Goal: Information Seeking & Learning: Learn about a topic

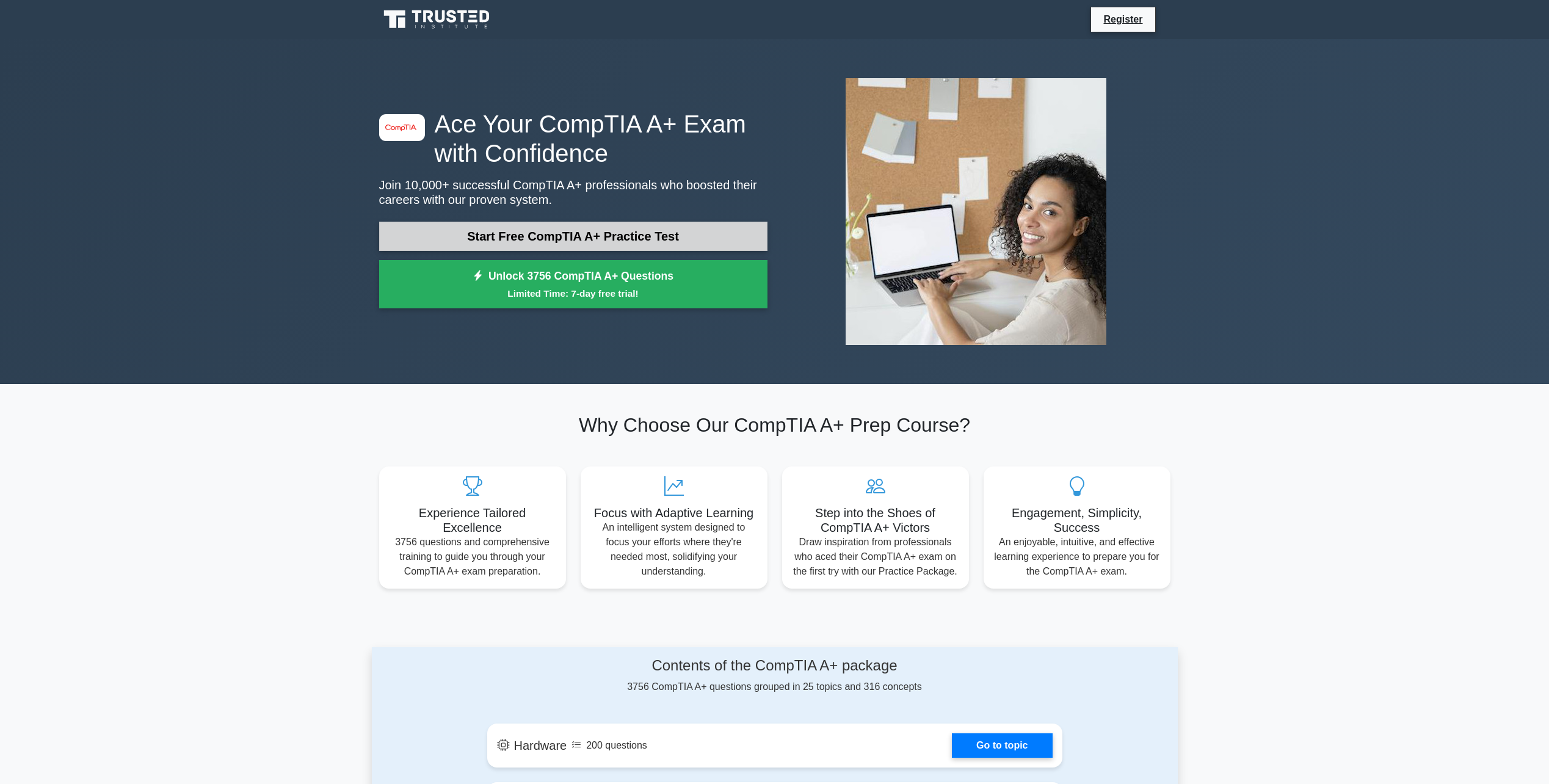
click at [509, 240] on link "Start Free CompTIA A+ Practice Test" at bounding box center [573, 236] width 388 height 29
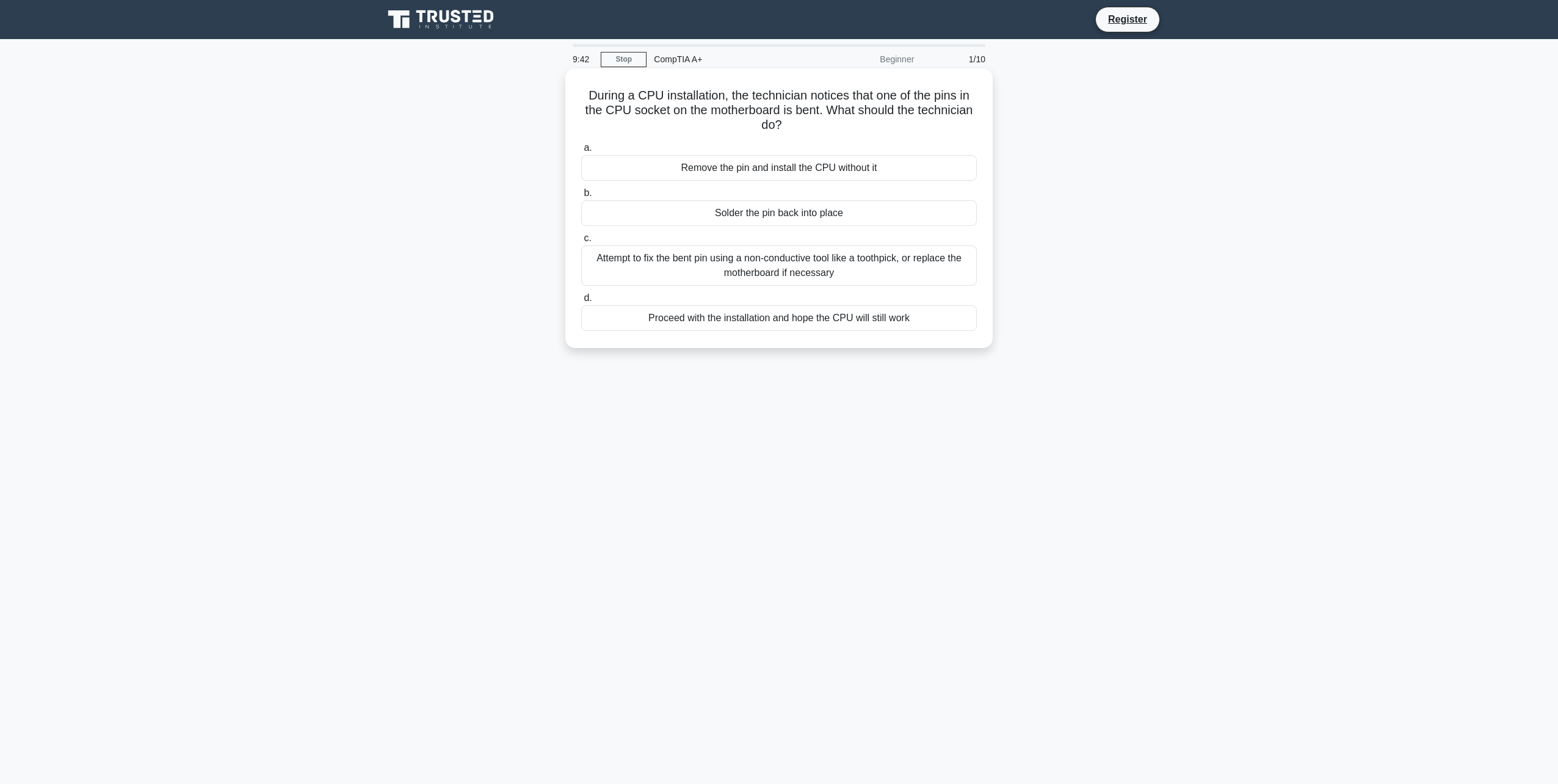
click at [789, 271] on div "Attempt to fix the bent pin using a non-conductive tool like a toothpick, or re…" at bounding box center [779, 265] width 396 height 41
click at [581, 242] on input "c. Attempt to fix the bent pin using a non-conductive tool like a toothpick, or…" at bounding box center [581, 238] width 0 height 8
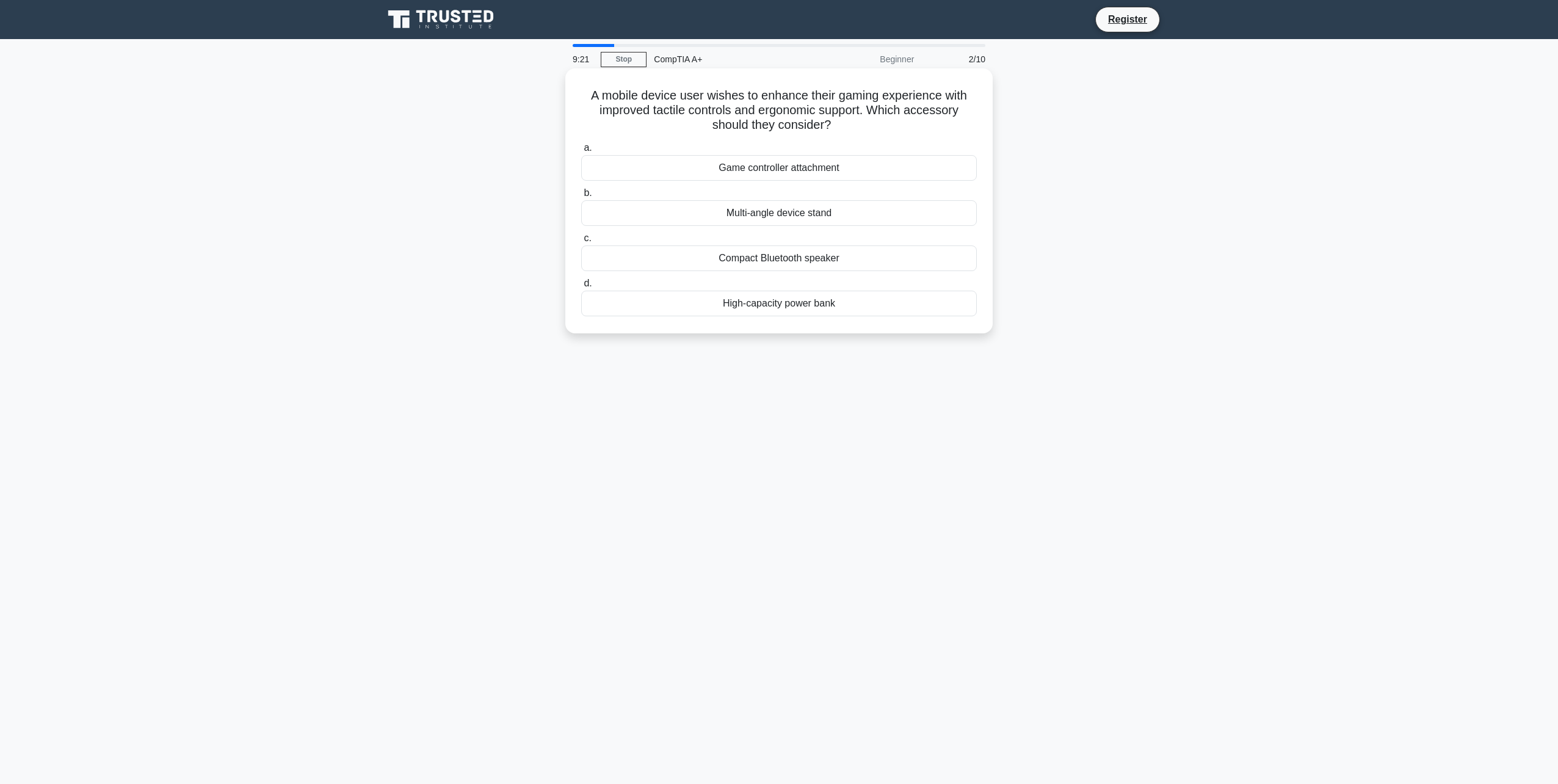
click at [761, 169] on div "Game controller attachment" at bounding box center [779, 168] width 396 height 26
click at [581, 152] on input "a. Game controller attachment" at bounding box center [581, 148] width 0 height 8
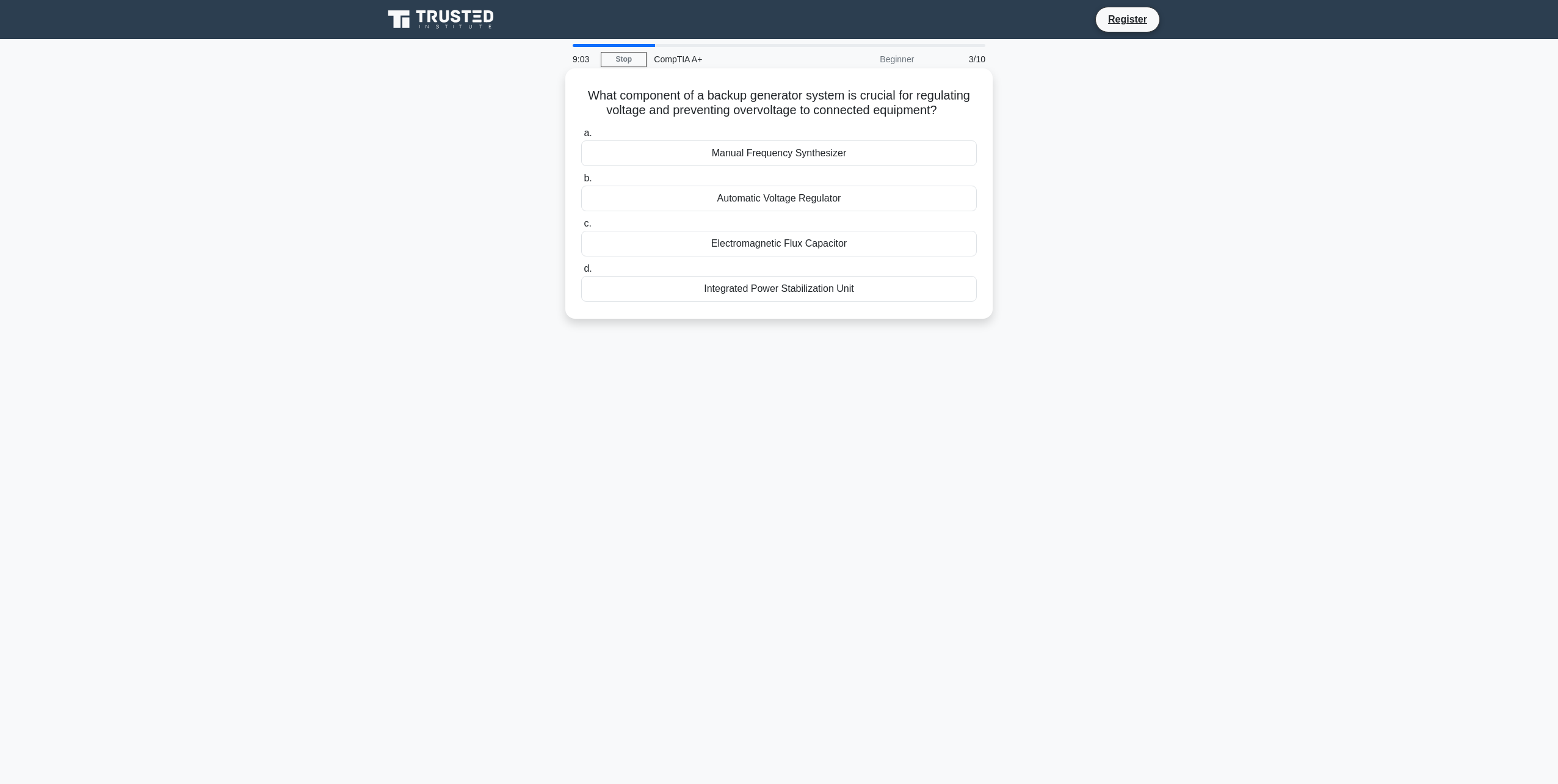
click at [758, 199] on div "Automatic Voltage Regulator" at bounding box center [779, 198] width 396 height 26
click at [581, 182] on input "b. Automatic Voltage Regulator" at bounding box center [581, 179] width 0 height 8
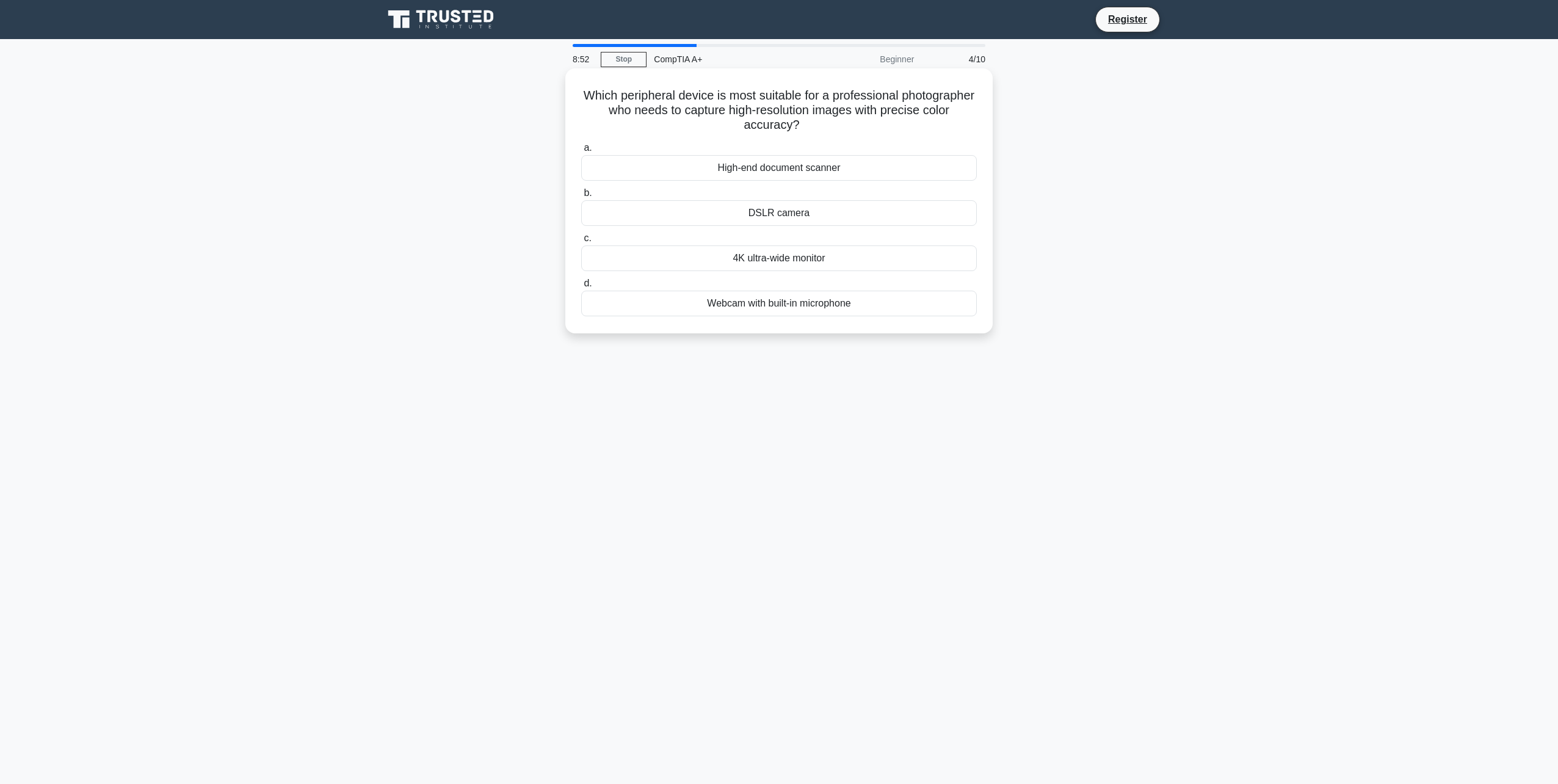
click at [763, 213] on div "DSLR camera" at bounding box center [779, 213] width 396 height 26
click at [581, 197] on input "b. DSLR camera" at bounding box center [581, 194] width 0 height 8
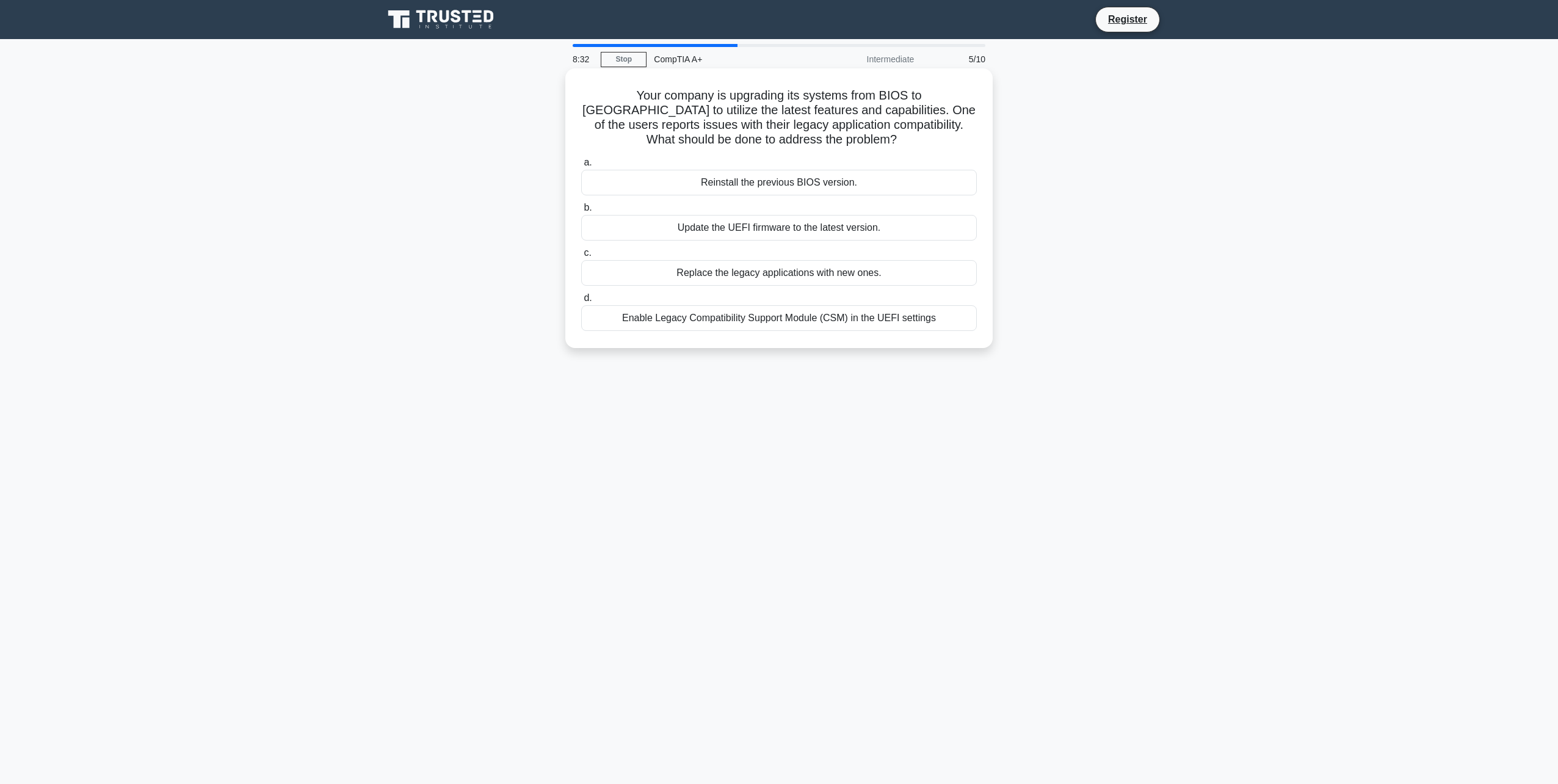
click at [788, 321] on div "Enable Legacy Compatibility Support Module (CSM) in the UEFI settings" at bounding box center [779, 318] width 396 height 26
click at [581, 302] on input "d. Enable Legacy Compatibility Support Module (CSM) in the UEFI settings" at bounding box center [581, 298] width 0 height 8
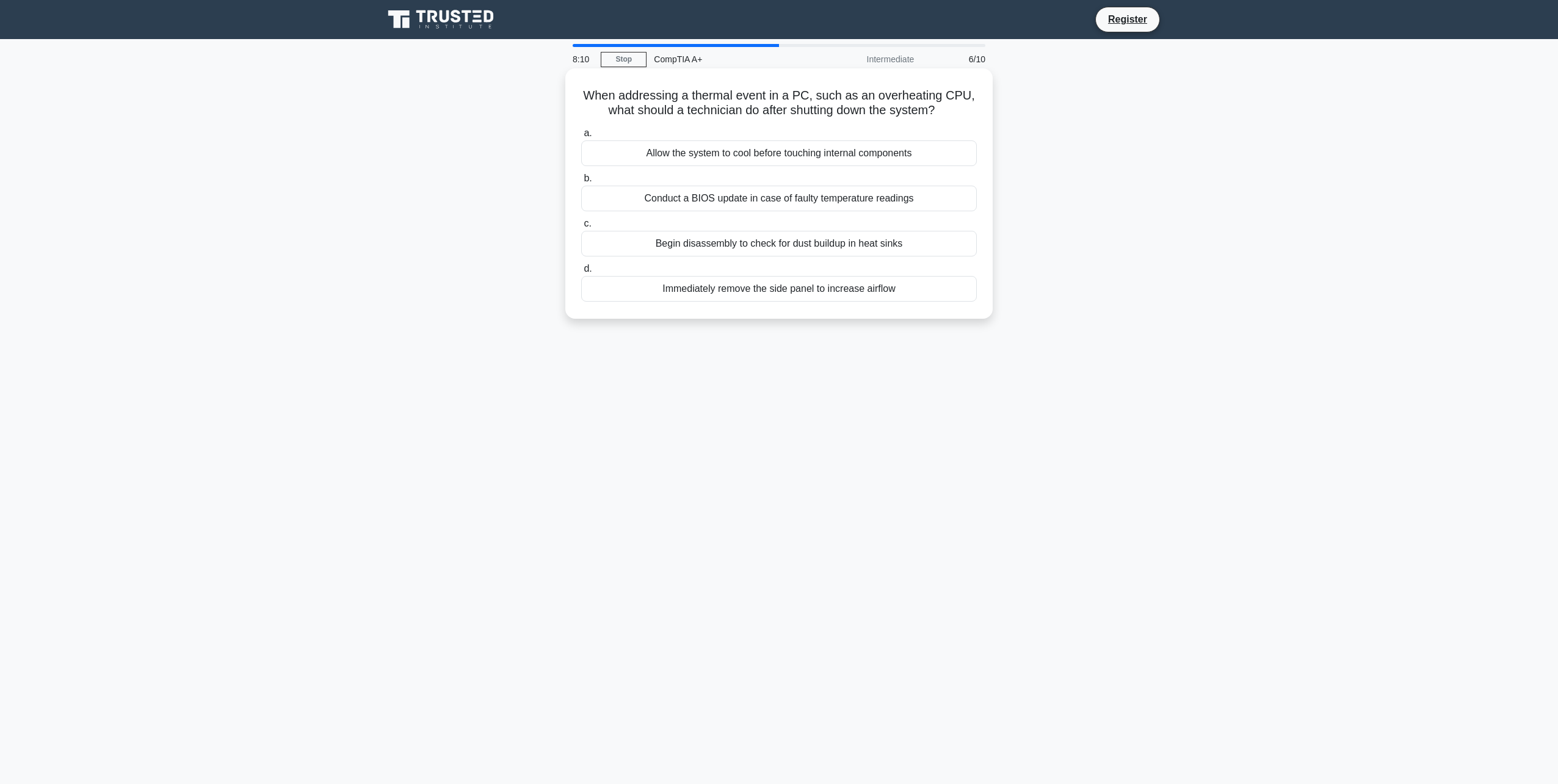
click at [671, 155] on div "Allow the system to cool before touching internal components" at bounding box center [779, 153] width 396 height 26
click at [581, 138] on input "a. Allow the system to cool before touching internal components" at bounding box center [581, 134] width 0 height 8
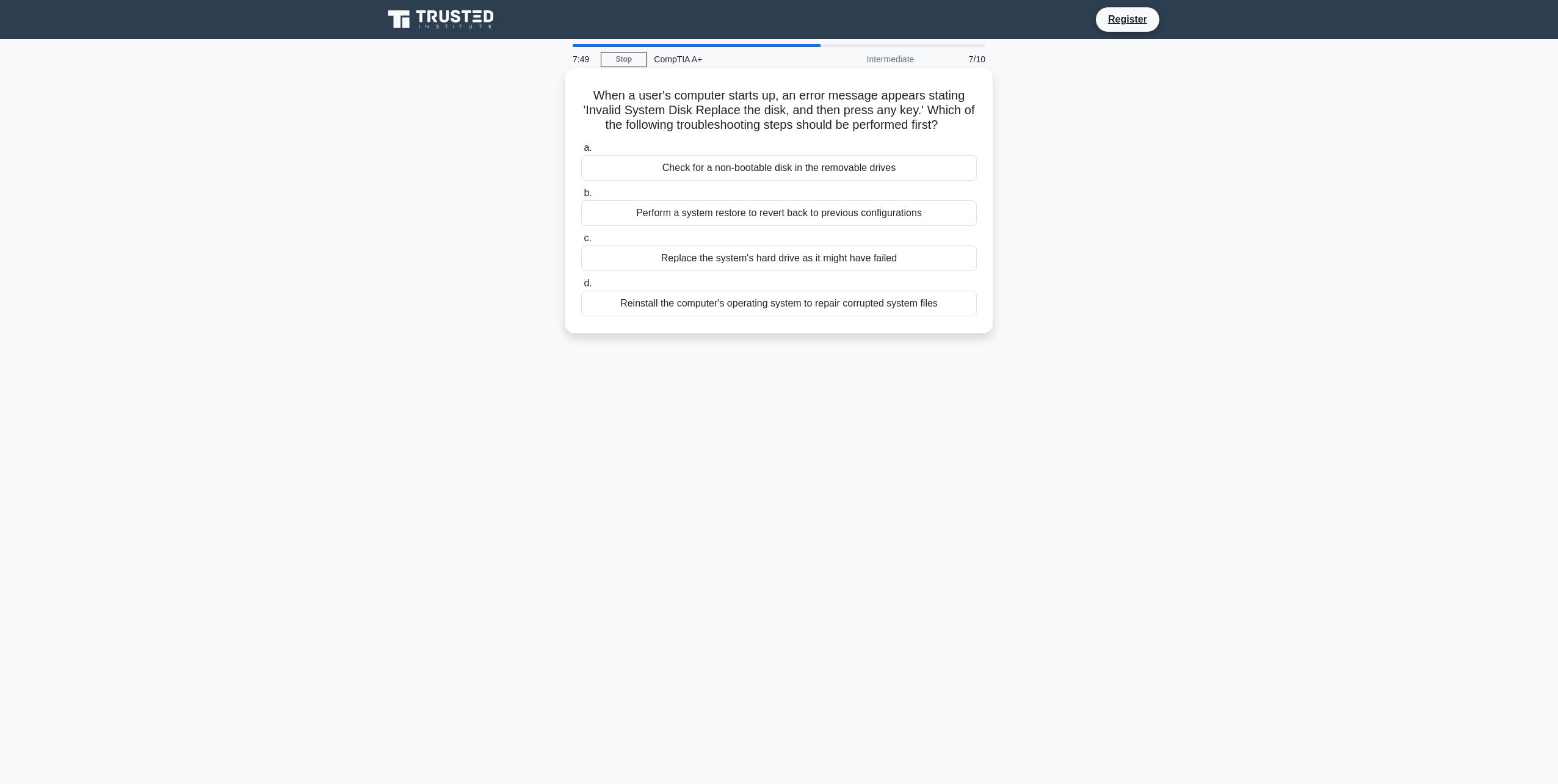
click at [652, 260] on div "Replace the system's hard drive as it might have failed" at bounding box center [779, 258] width 396 height 26
click at [581, 242] on input "c. Replace the system's hard drive as it might have failed" at bounding box center [581, 238] width 0 height 8
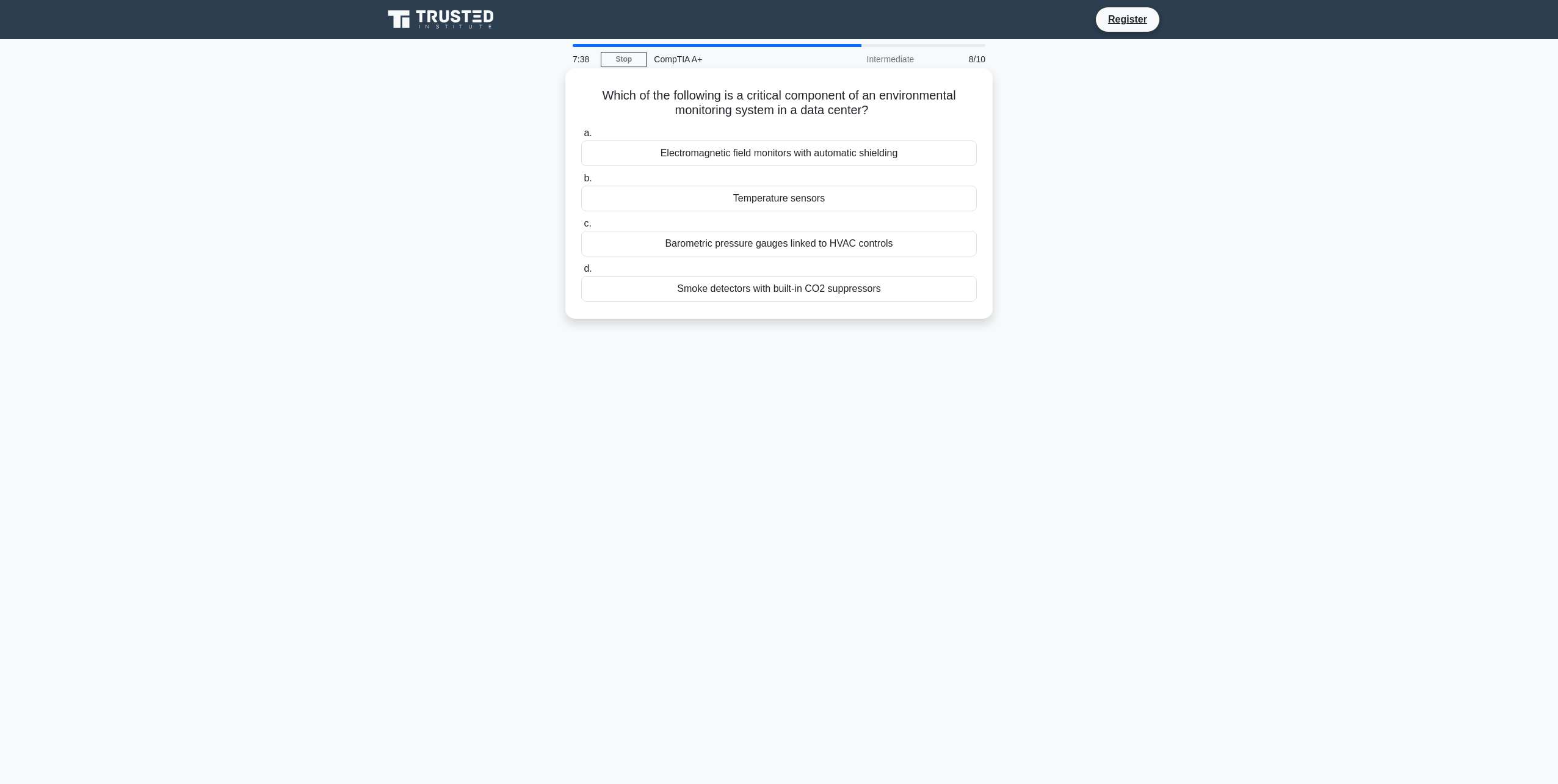
click at [723, 196] on div "Temperature sensors" at bounding box center [779, 198] width 396 height 26
click at [581, 182] on input "b. Temperature sensors" at bounding box center [581, 179] width 0 height 8
click at [795, 291] on div "Switch" at bounding box center [779, 289] width 396 height 26
click at [581, 273] on input "d. Switch" at bounding box center [581, 269] width 0 height 8
click at [750, 197] on div "Pay-as-you-go subscription based on usage" at bounding box center [779, 198] width 396 height 26
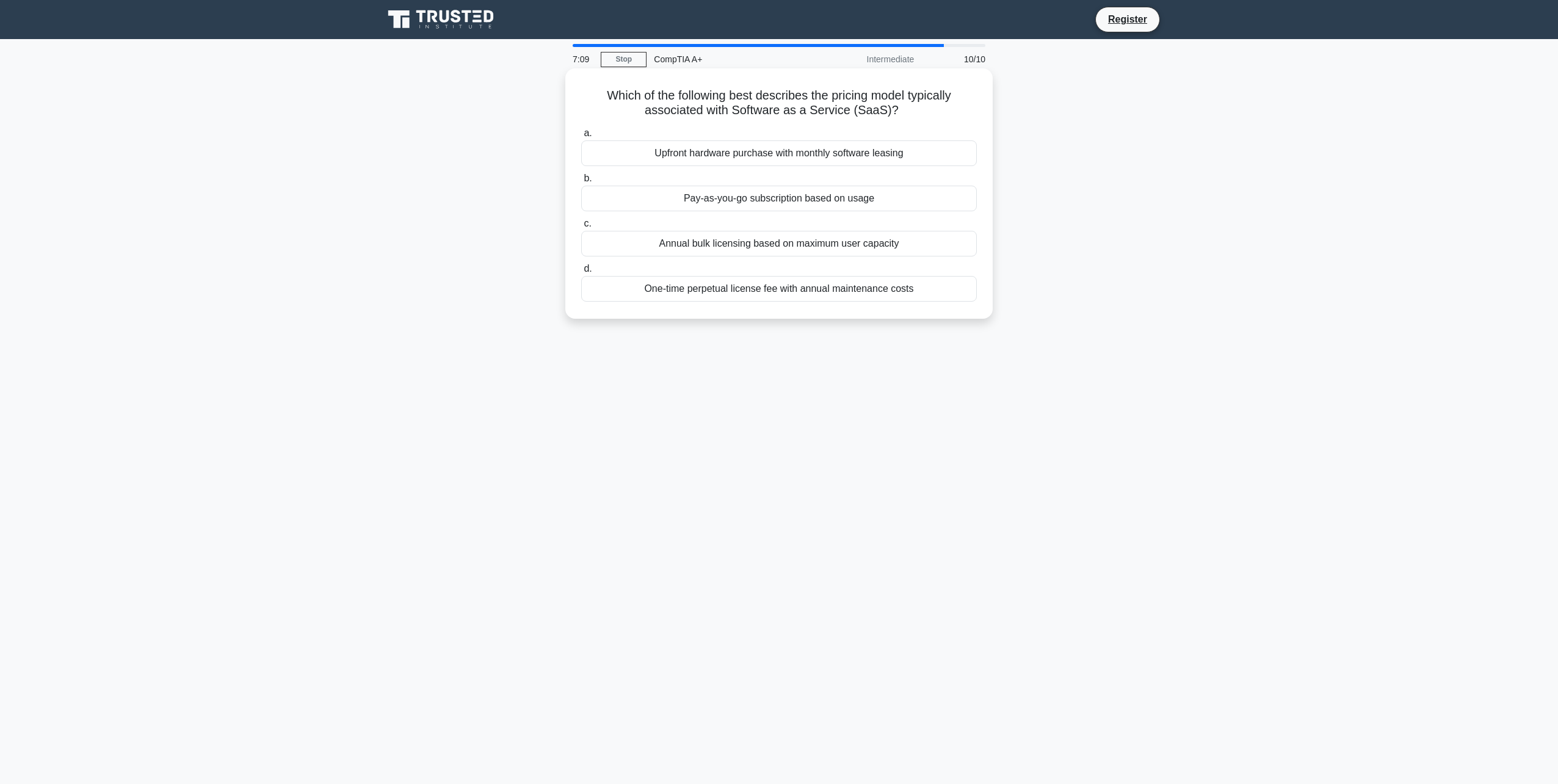
click at [581, 182] on input "b. Pay-as-you-go subscription based on usage" at bounding box center [581, 179] width 0 height 8
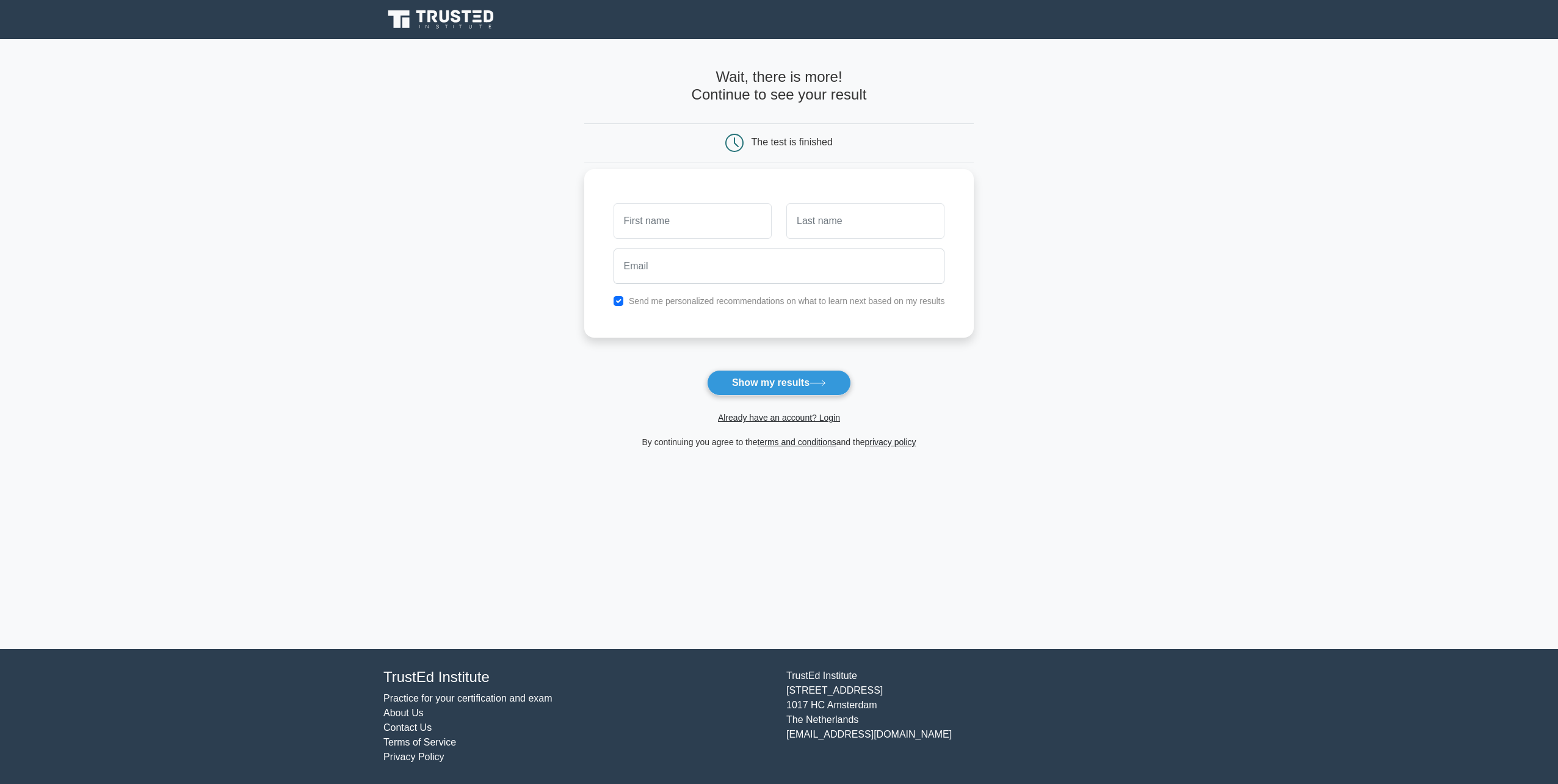
click at [692, 227] on input "text" at bounding box center [693, 221] width 158 height 35
type input "o"
click at [832, 217] on input "text" at bounding box center [865, 221] width 158 height 35
type input "m"
click at [712, 281] on input "email" at bounding box center [779, 266] width 331 height 35
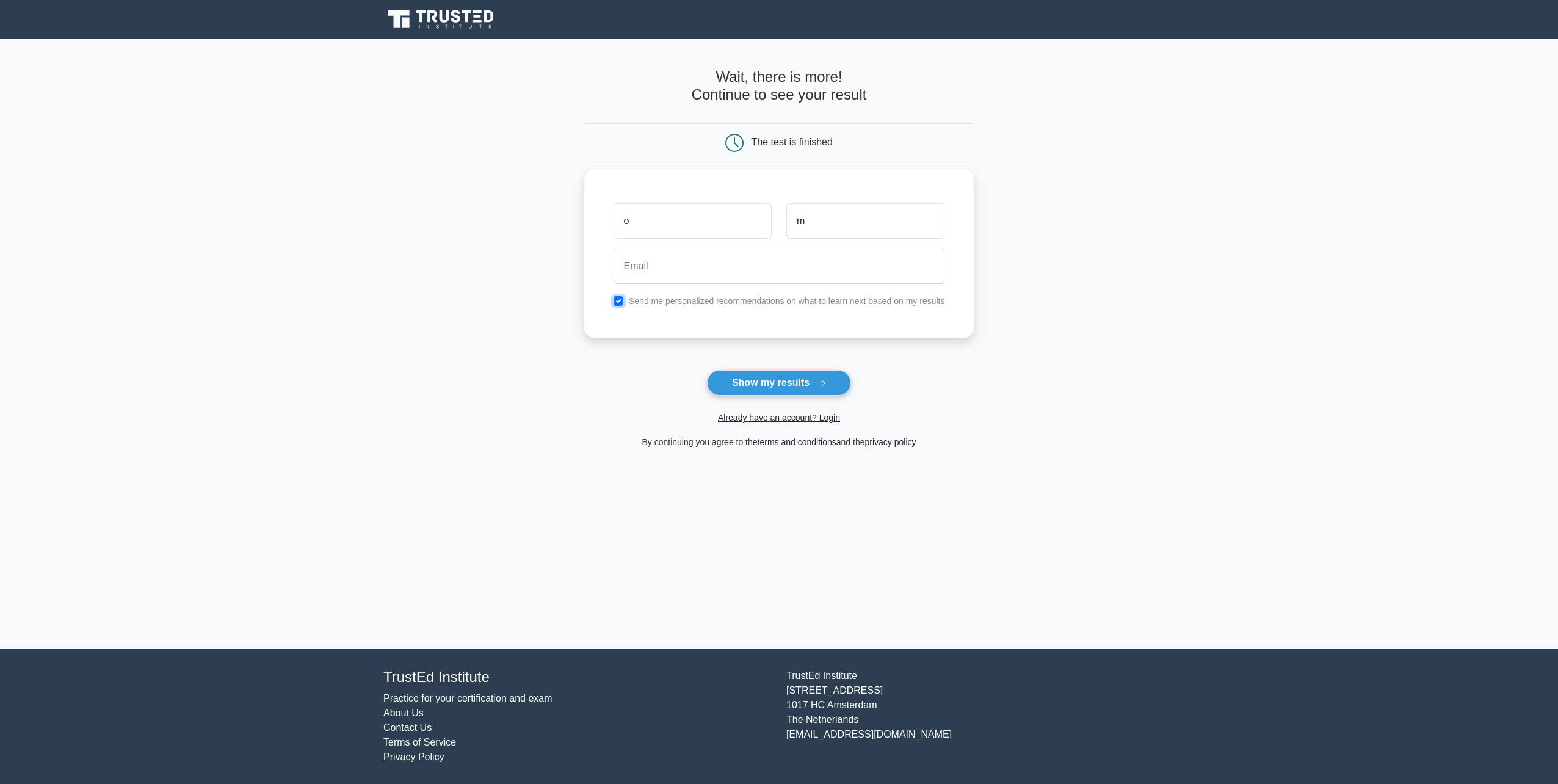
click at [620, 303] on input "checkbox" at bounding box center [618, 301] width 10 height 10
checkbox input "false"
click at [663, 275] on input "email" at bounding box center [779, 266] width 331 height 35
type input "[EMAIL_ADDRESS][DOMAIN_NAME]"
click at [772, 383] on button "Show my results" at bounding box center [779, 382] width 144 height 26
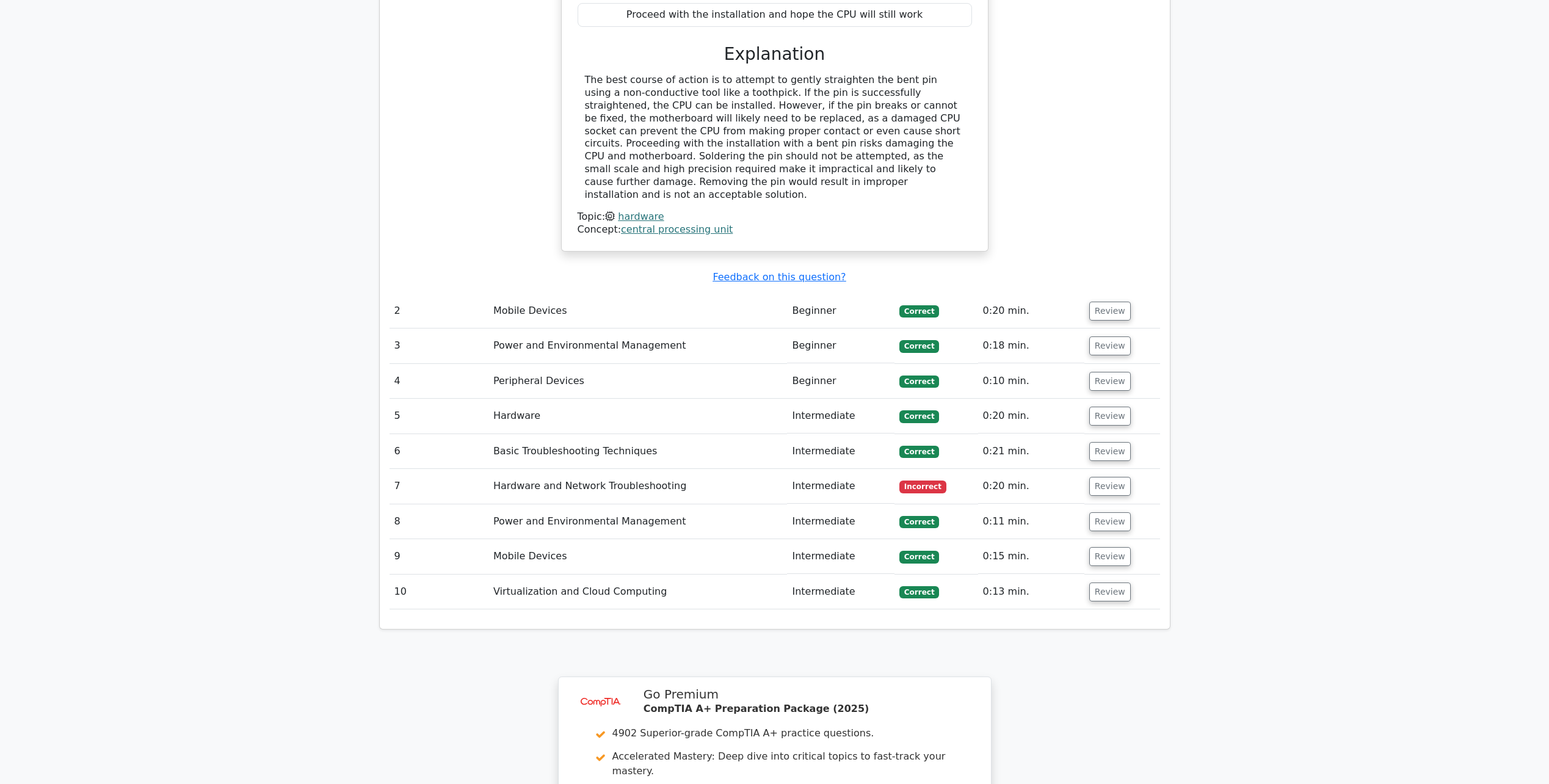
scroll to position [1526, 0]
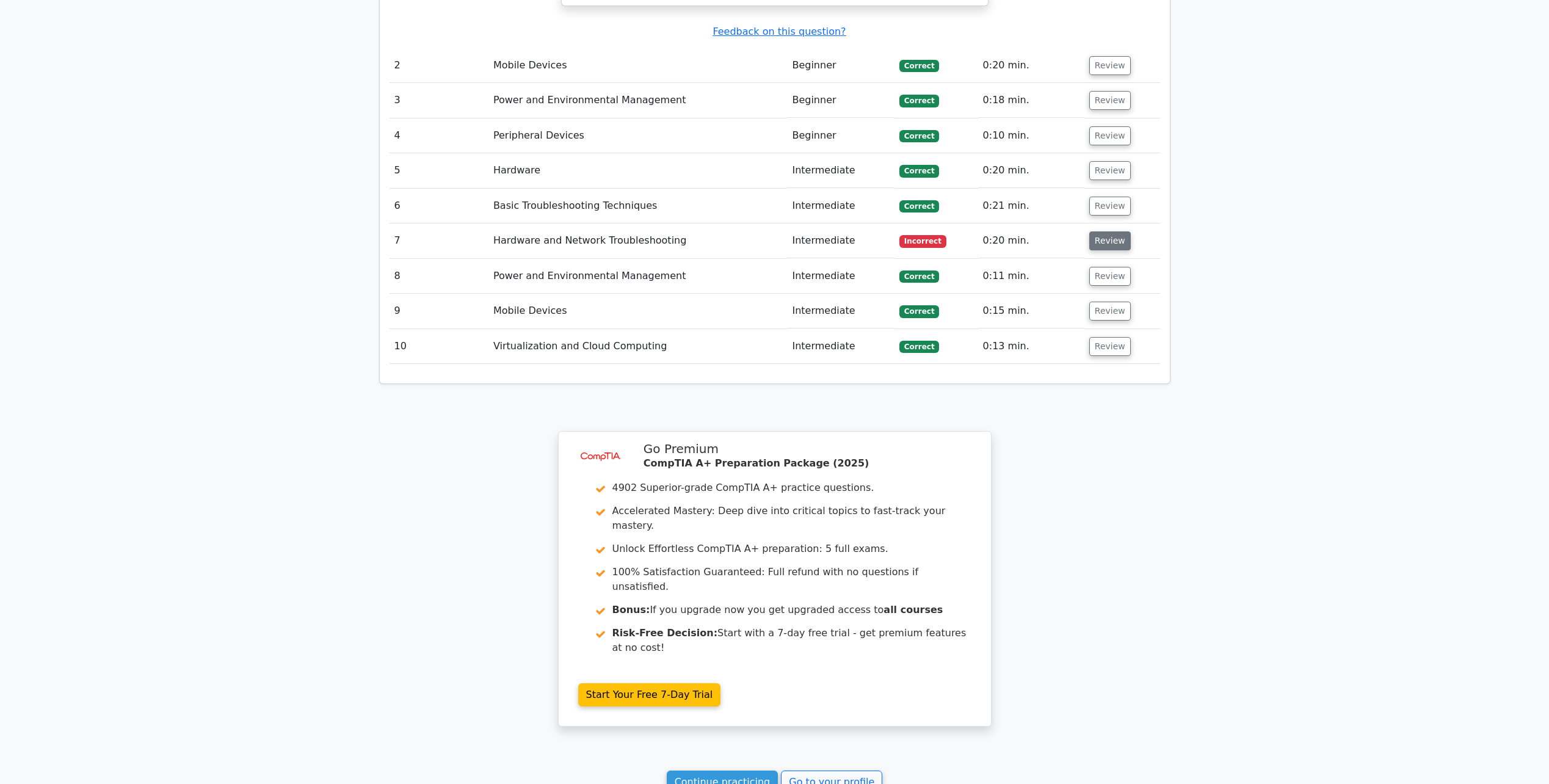
click at [1103, 231] on button "Review" at bounding box center [1109, 241] width 41 height 19
